Goal: Task Accomplishment & Management: Manage account settings

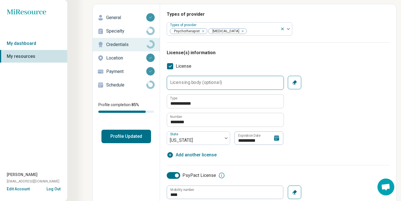
scroll to position [26, 0]
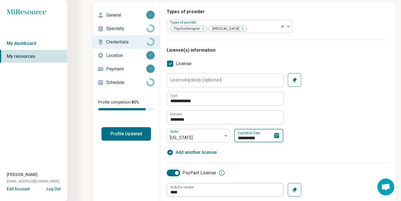
click at [247, 138] on input "**********" at bounding box center [259, 135] width 49 height 13
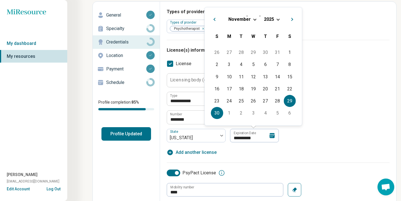
click at [217, 112] on div "30" at bounding box center [217, 113] width 12 height 12
type textarea "*"
type input "**********"
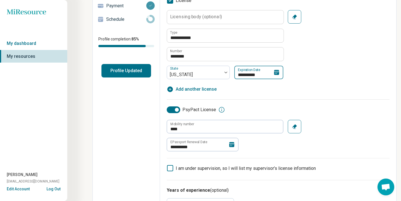
scroll to position [90, 0]
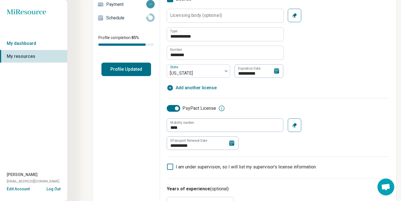
click at [232, 143] on icon at bounding box center [232, 143] width 7 height 7
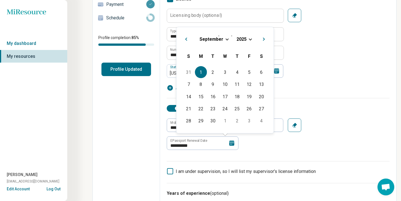
click at [250, 39] on span "Choose Date" at bounding box center [250, 38] width 3 height 3
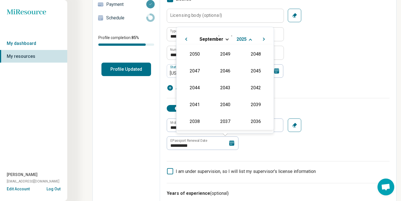
scroll to position [102, 0]
click at [199, 85] on div "2026" at bounding box center [194, 87] width 27 height 10
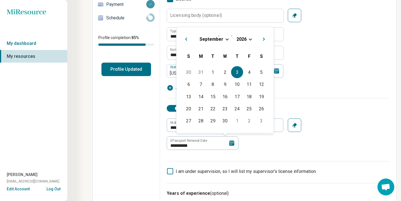
click at [239, 70] on div "3" at bounding box center [237, 72] width 12 height 12
type input "**********"
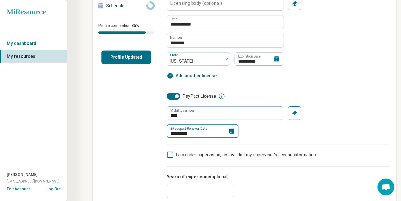
scroll to position [0, 0]
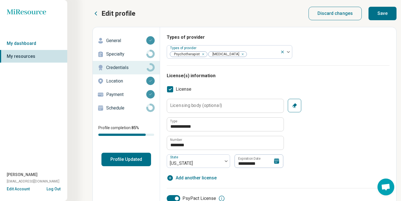
click at [381, 14] on button "Save" at bounding box center [383, 13] width 28 height 13
type textarea "*"
click at [33, 43] on link "My dashboard" at bounding box center [33, 43] width 67 height 13
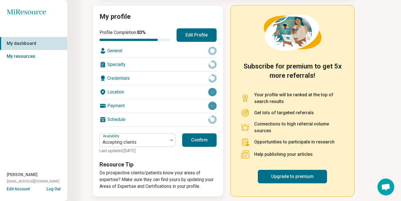
scroll to position [64, 0]
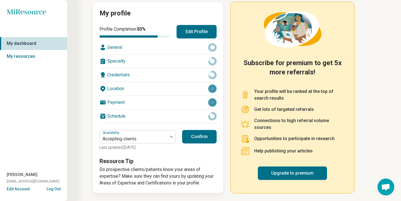
click at [201, 136] on button "Confirm" at bounding box center [199, 136] width 35 height 13
